Goal: Task Accomplishment & Management: Use online tool/utility

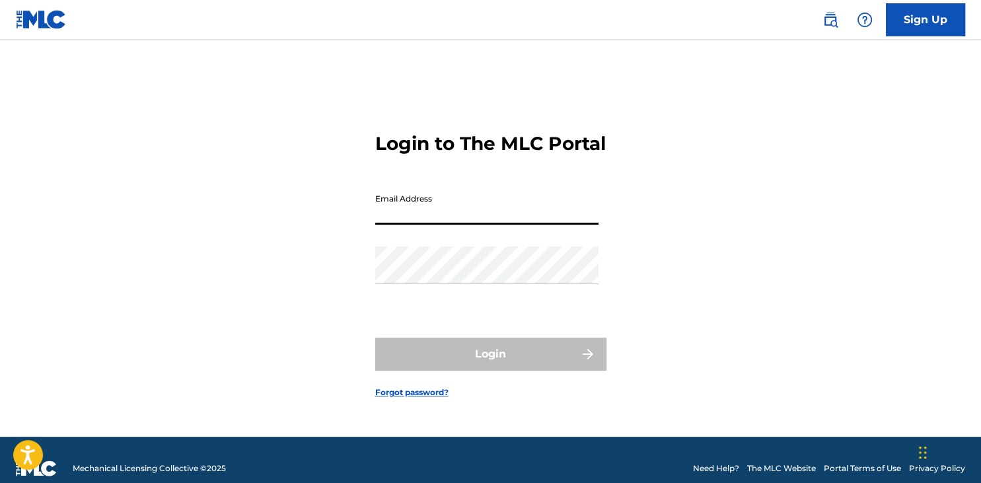
click at [445, 225] on input "Email Address" at bounding box center [486, 206] width 223 height 38
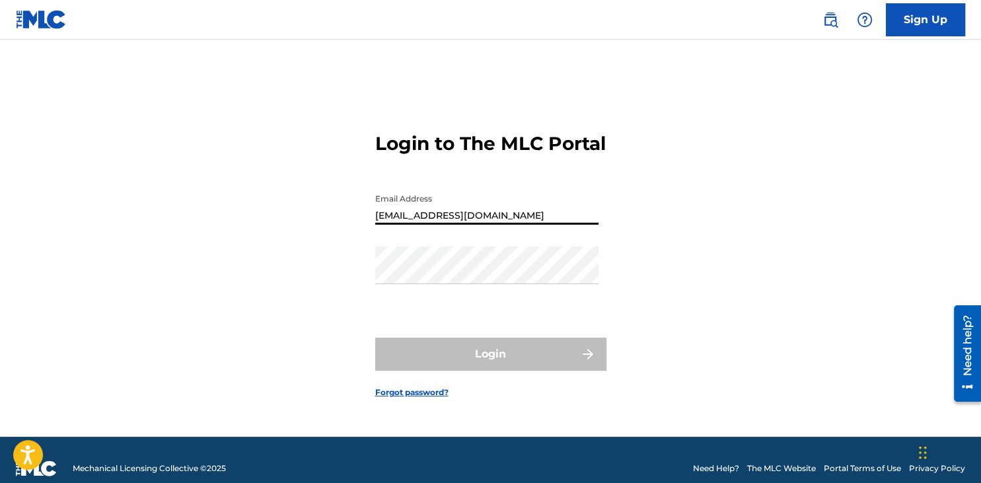
type input "[EMAIL_ADDRESS][DOMAIN_NAME]"
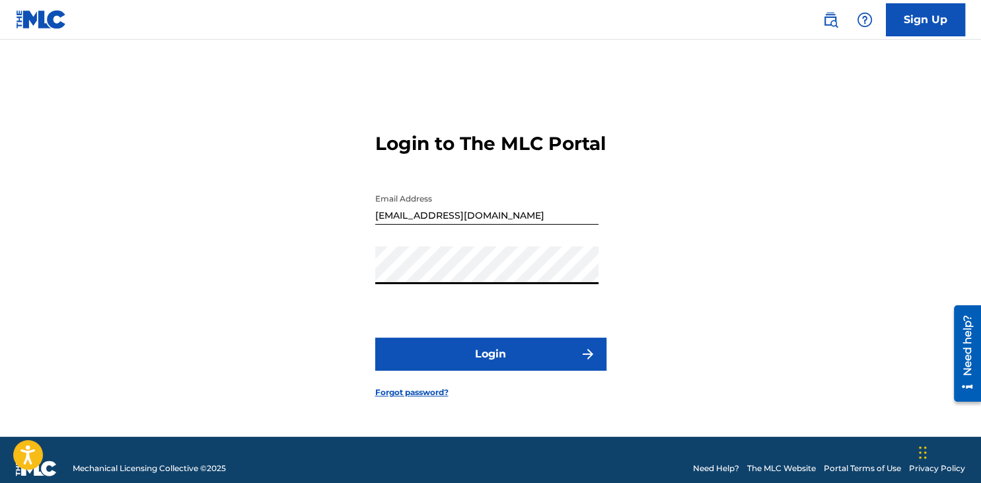
click at [486, 366] on button "Login" at bounding box center [490, 354] width 231 height 33
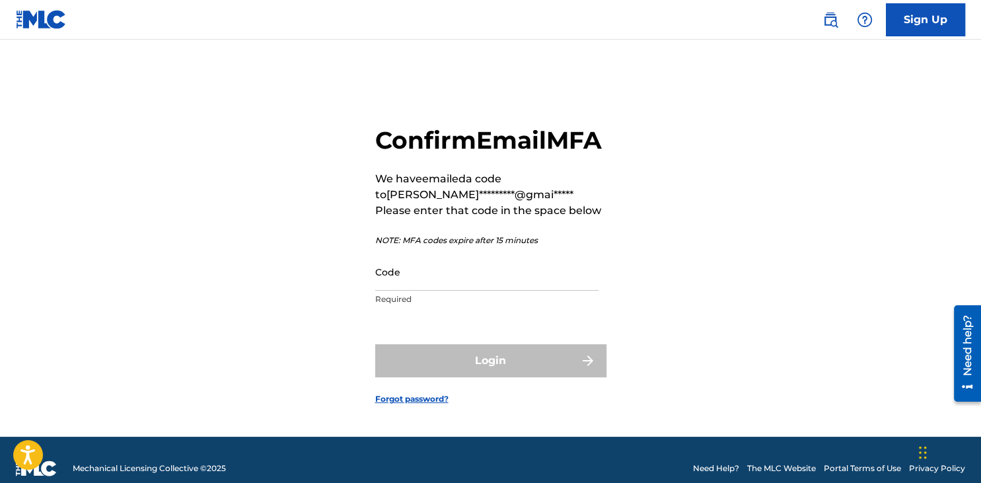
click at [443, 291] on input "Code" at bounding box center [486, 272] width 223 height 38
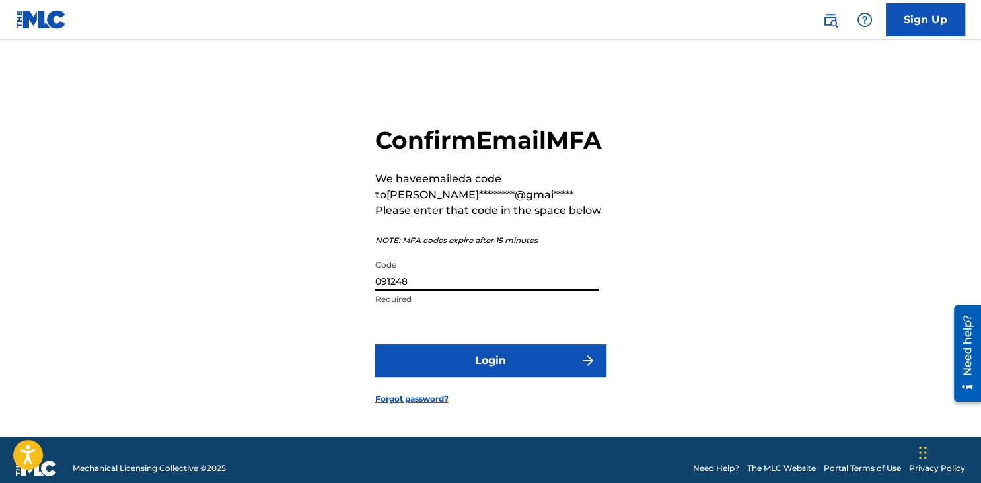
type input "091248"
click at [504, 371] on button "Login" at bounding box center [490, 360] width 231 height 33
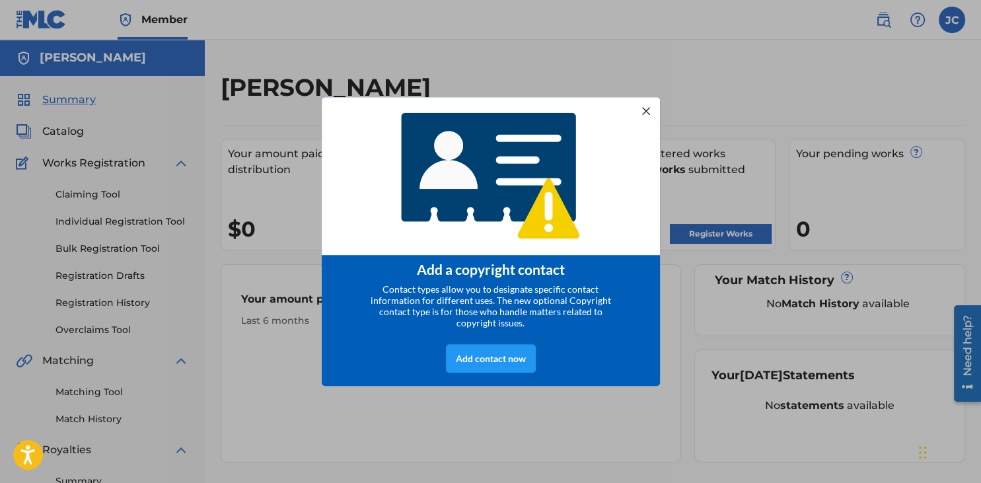
click at [649, 113] on div at bounding box center [645, 110] width 17 height 17
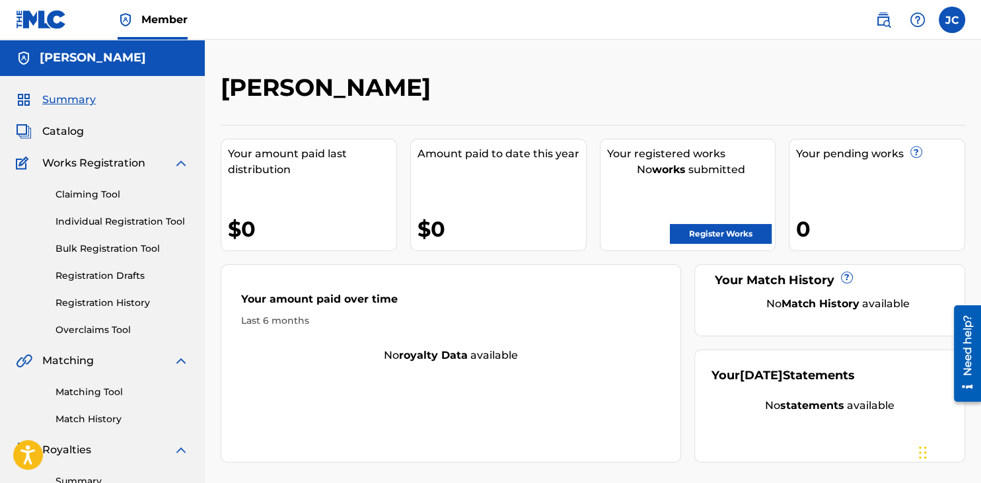
click at [968, 73] on div "[PERSON_NAME] Your amount paid last distribution $0 Amount paid to date this ye…" at bounding box center [593, 414] width 776 height 683
click at [149, 219] on link "Individual Registration Tool" at bounding box center [121, 222] width 133 height 14
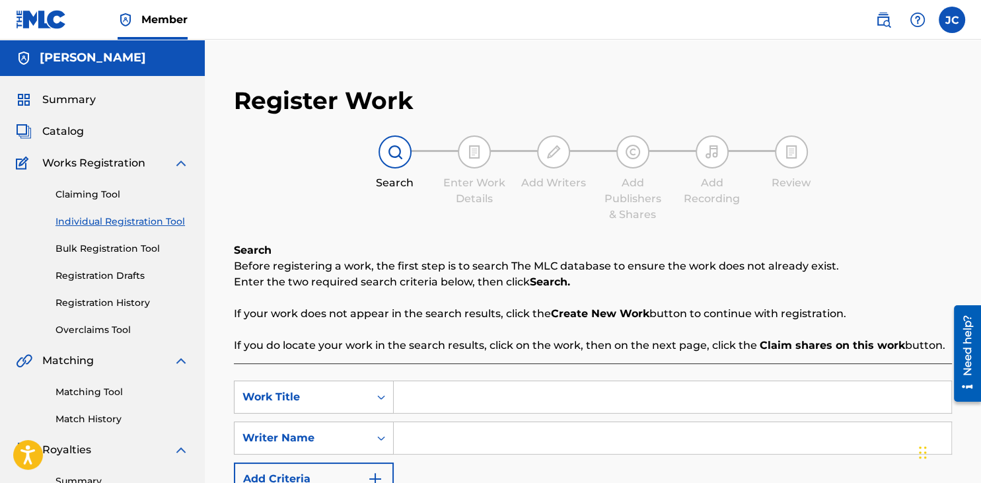
click at [75, 138] on span "Catalog" at bounding box center [63, 132] width 42 height 16
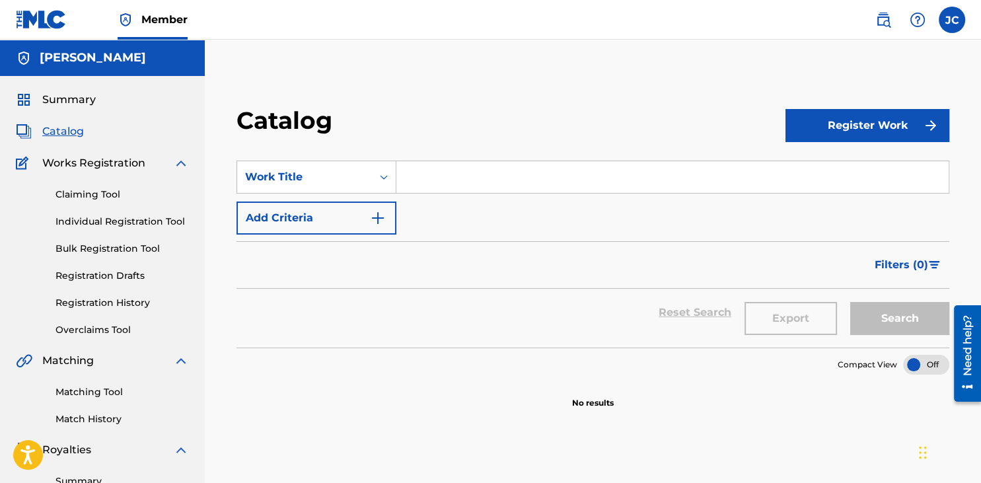
click at [86, 172] on div "Claiming Tool Individual Registration Tool Bulk Registration Tool Registration …" at bounding box center [102, 254] width 173 height 166
click at [94, 202] on div "Claiming Tool Individual Registration Tool Bulk Registration Tool Registration …" at bounding box center [102, 254] width 173 height 166
click at [107, 226] on link "Individual Registration Tool" at bounding box center [121, 222] width 133 height 14
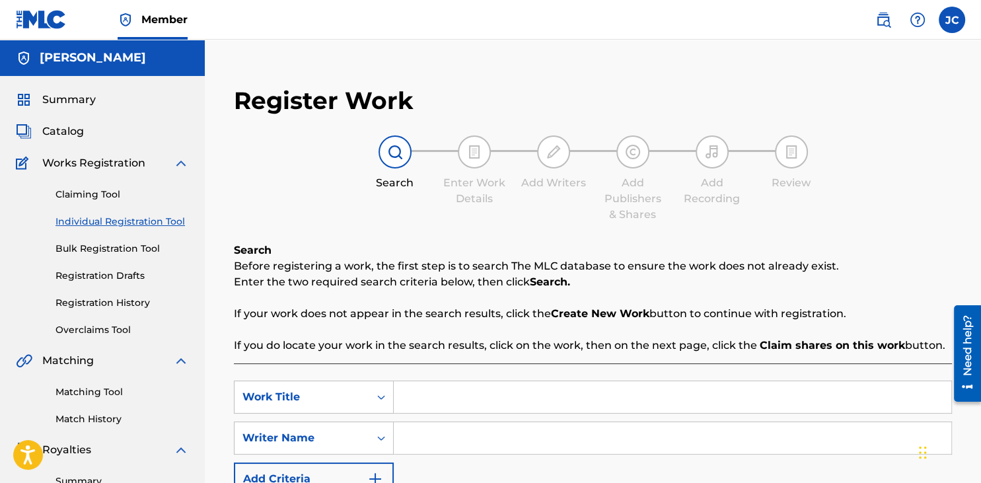
click at [110, 242] on div "Claiming Tool Individual Registration Tool Bulk Registration Tool Registration …" at bounding box center [102, 254] width 173 height 166
click at [114, 254] on link "Bulk Registration Tool" at bounding box center [121, 249] width 133 height 14
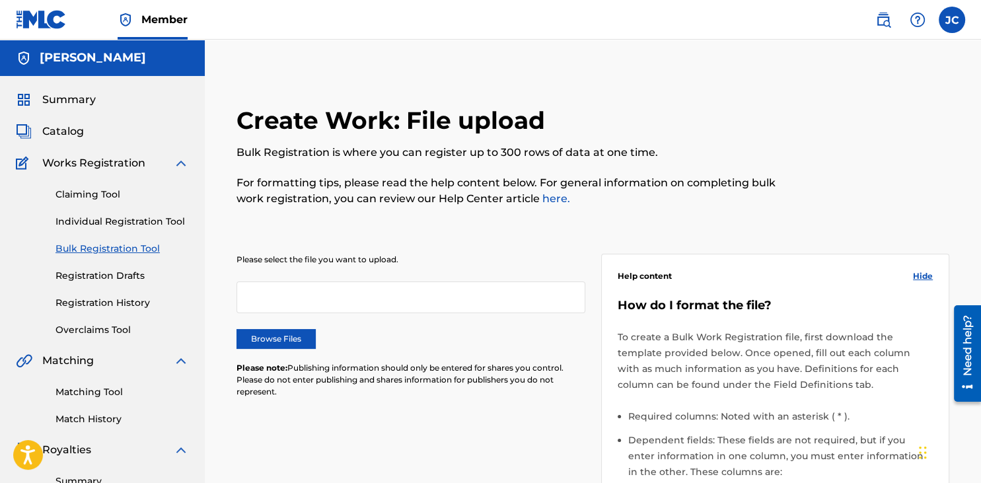
click at [125, 269] on link "Registration Drafts" at bounding box center [121, 276] width 133 height 14
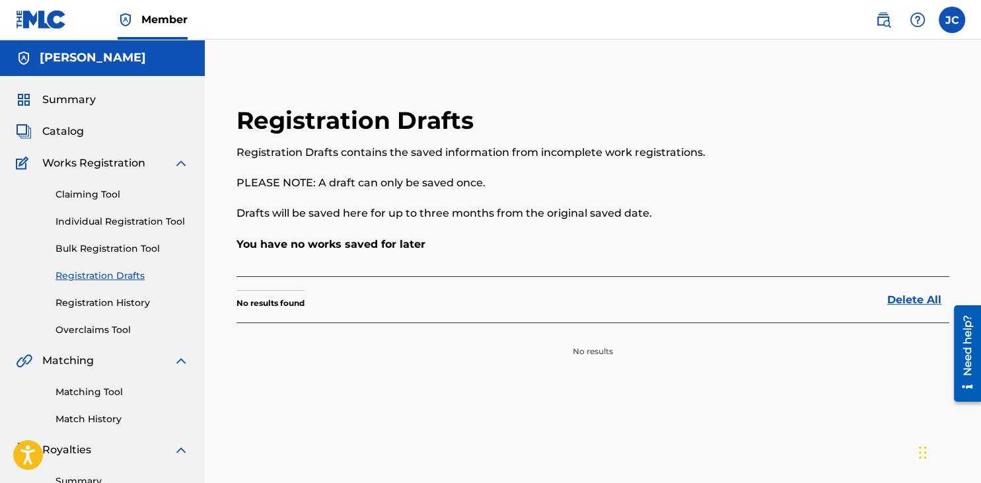
click at [115, 303] on link "Registration History" at bounding box center [121, 303] width 133 height 14
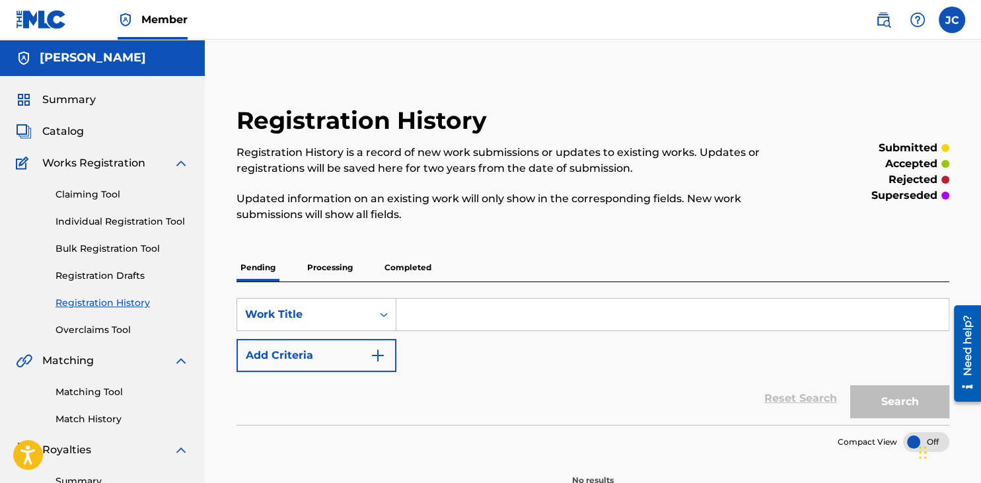
click at [115, 253] on link "Bulk Registration Tool" at bounding box center [121, 249] width 133 height 14
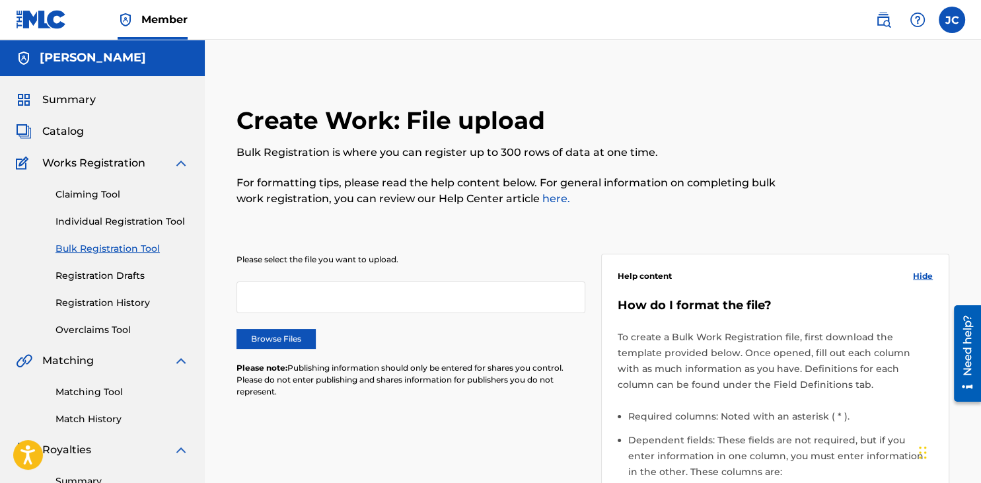
click at [116, 227] on link "Individual Registration Tool" at bounding box center [121, 222] width 133 height 14
